Goal: Transaction & Acquisition: Purchase product/service

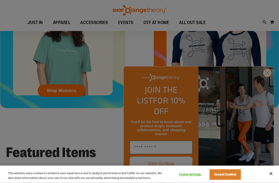
scroll to position [214, 0]
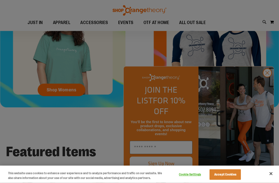
click at [269, 102] on div at bounding box center [139, 91] width 279 height 183
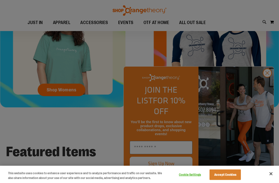
click at [266, 98] on div at bounding box center [139, 91] width 279 height 183
click at [233, 180] on button "Accept Cookies" at bounding box center [225, 175] width 31 height 11
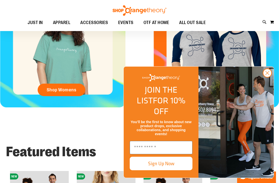
click at [270, 77] on circle "Close dialog" at bounding box center [267, 73] width 8 height 8
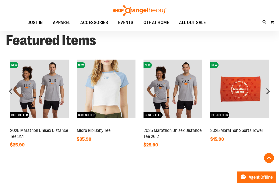
scroll to position [325, 0]
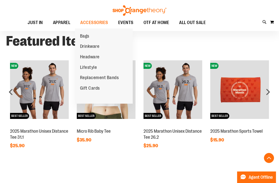
click at [87, 77] on span "Replacement Bands" at bounding box center [99, 78] width 39 height 6
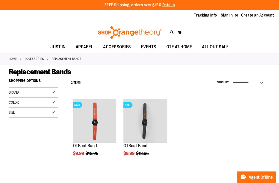
click at [232, 135] on ol "SALE OTBeat Band $9.99 Regular Price $18.95 [GEOGRAPHIC_DATA] Add to Cart In st…" at bounding box center [170, 136] width 202 height 78
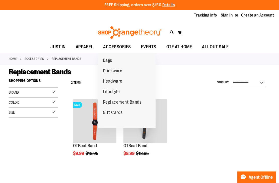
click at [187, 48] on span "OTF AT HOME" at bounding box center [179, 46] width 26 height 11
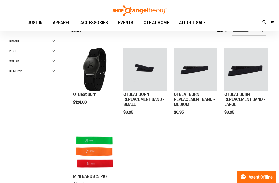
scroll to position [51, 0]
click at [88, 76] on img "product" at bounding box center [94, 69] width 43 height 43
